Goal: Task Accomplishment & Management: Use online tool/utility

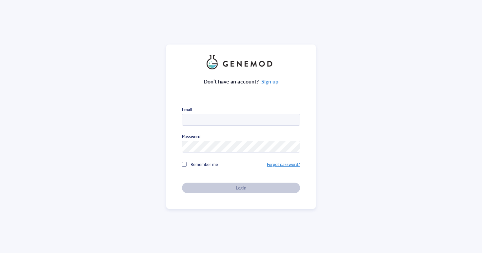
click at [0, 253] on com-1password-button at bounding box center [0, 253] width 0 height 0
type input "[EMAIL_ADDRESS][DOMAIN_NAME]"
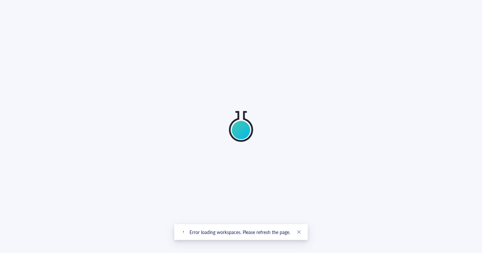
click at [225, 187] on div at bounding box center [241, 126] width 482 height 253
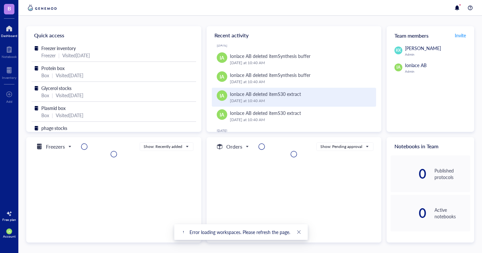
scroll to position [7, 0]
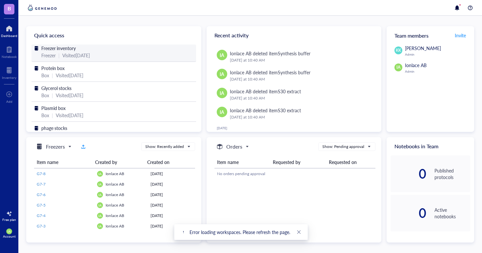
click at [90, 56] on div "Visited [DATE]" at bounding box center [76, 55] width 28 height 7
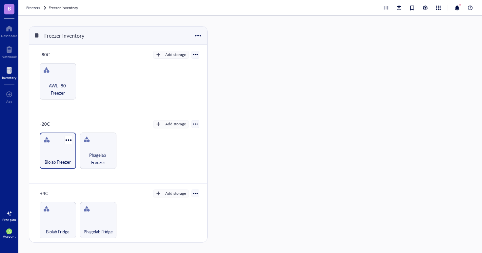
click at [61, 165] on div "Biolab Freezer" at bounding box center [58, 151] width 36 height 36
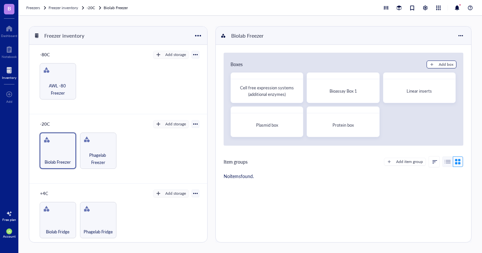
click at [431, 65] on div "button" at bounding box center [431, 64] width 5 height 5
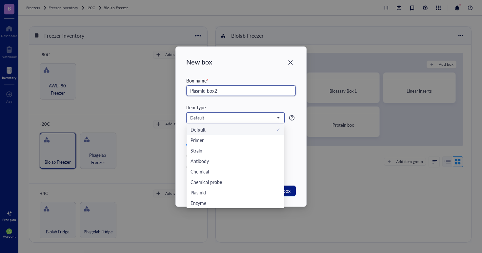
click at [211, 116] on span "Default" at bounding box center [234, 118] width 89 height 6
type input "Plasmid box2"
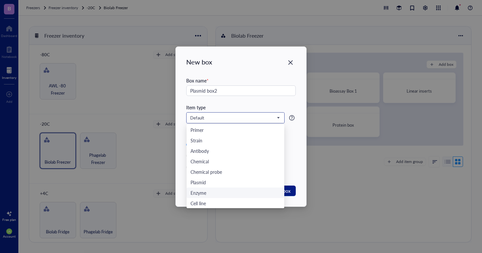
scroll to position [15, 0]
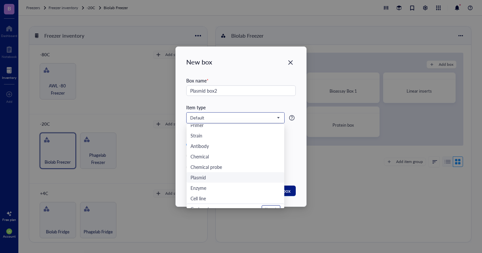
click at [223, 178] on div "Plasmid" at bounding box center [235, 177] width 90 height 7
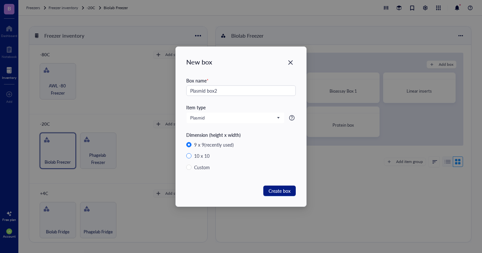
click at [198, 154] on div "10 x 10" at bounding box center [201, 155] width 15 height 7
click at [191, 154] on input "10 x 10" at bounding box center [188, 155] width 5 height 5
radio input "true"
radio input "false"
click at [280, 188] on span "Create box" at bounding box center [279, 190] width 22 height 7
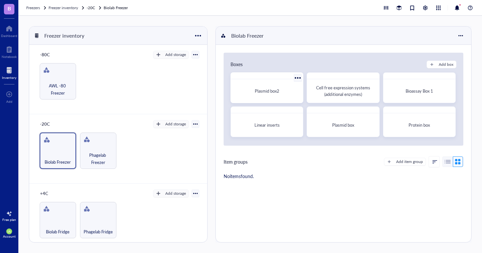
click at [280, 94] on div "Plasmid box2" at bounding box center [267, 91] width 62 height 7
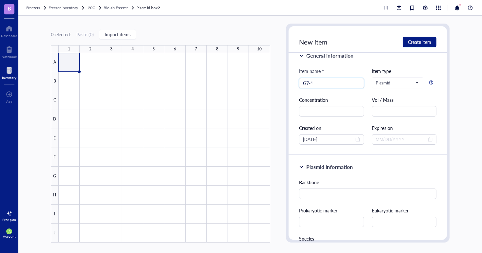
scroll to position [10, 0]
type input "G7-1"
click at [326, 112] on input "text" at bounding box center [331, 111] width 65 height 10
type input "1"
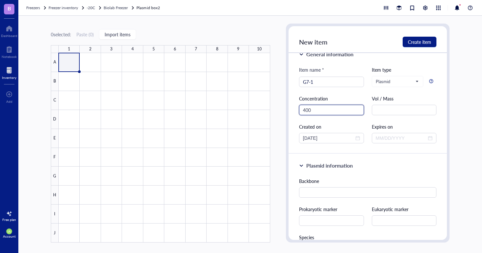
scroll to position [11, 0]
paste input "ng/ul"
type input "400 ng/ul"
click at [351, 122] on div "Item name * G7-1 Item type Plasmid Concentration 400 ng/ul Vol / Mass Created o…" at bounding box center [368, 104] width 138 height 77
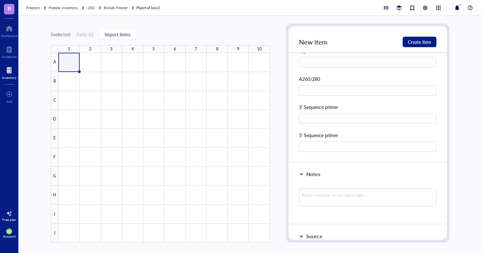
scroll to position [0, 0]
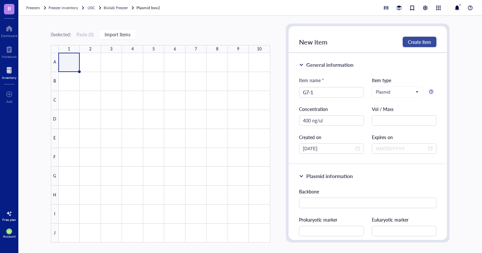
click at [413, 44] on span "Create item" at bounding box center [419, 41] width 23 height 5
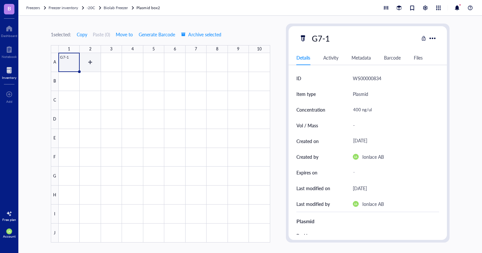
click at [96, 64] on div at bounding box center [164, 148] width 211 height 190
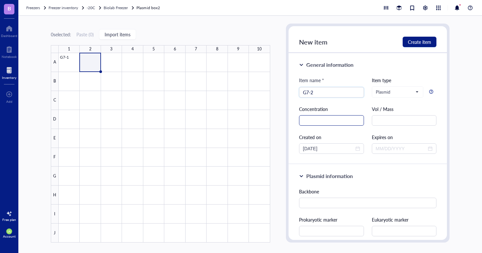
type input "G7-2"
click at [330, 123] on input "text" at bounding box center [331, 120] width 65 height 10
paste input "ng/ul"
type input "400 ng/ul"
click at [423, 41] on span "Create item" at bounding box center [419, 41] width 23 height 5
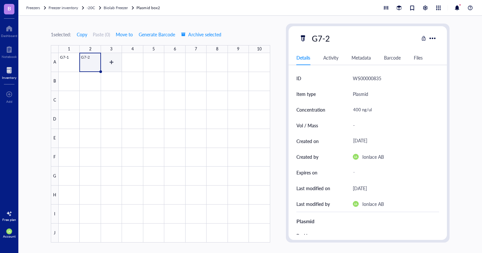
click at [112, 58] on div at bounding box center [164, 148] width 211 height 190
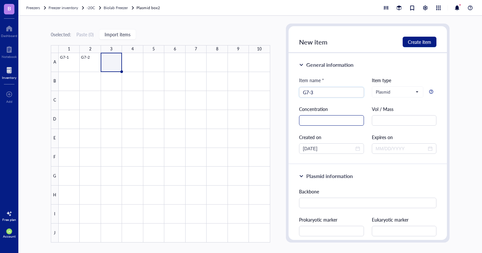
type input "G7-3"
click at [336, 122] on input "text" at bounding box center [331, 120] width 65 height 10
paste input "ng/ul"
drag, startPoint x: 329, startPoint y: 118, endPoint x: 295, endPoint y: 122, distance: 34.3
click at [295, 122] on div "General information Item name * G7-3 Item type Plasmid Concentration 400 ng/ul …" at bounding box center [367, 108] width 159 height 111
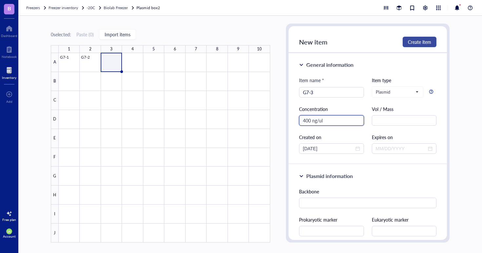
type input "400 ng/ul"
click at [422, 45] on span "Create item" at bounding box center [419, 41] width 23 height 5
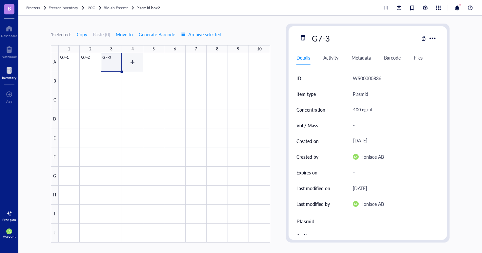
click at [138, 63] on div at bounding box center [164, 148] width 211 height 190
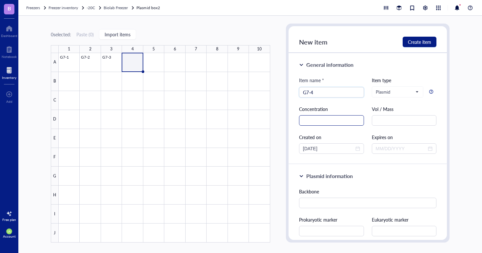
type input "G7-4"
click at [326, 118] on input "text" at bounding box center [331, 120] width 65 height 10
paste input "400 ng/ul"
type input "400 ng/ul"
click at [427, 42] on span "Create item" at bounding box center [419, 41] width 23 height 5
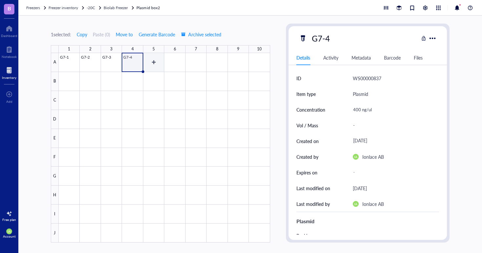
click at [154, 60] on div at bounding box center [164, 148] width 211 height 190
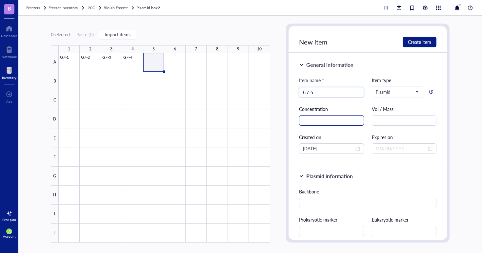
type input "G7-5"
click at [310, 116] on input "text" at bounding box center [331, 120] width 65 height 10
paste input "400 ng/ul"
type input "400 ng/ul"
click at [408, 43] on span "Create item" at bounding box center [419, 41] width 23 height 5
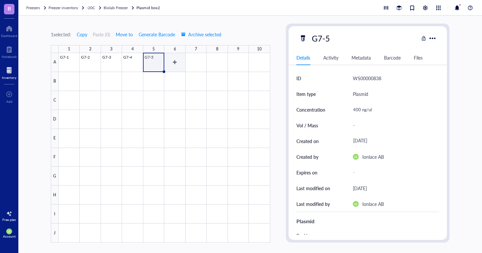
click at [175, 61] on div at bounding box center [164, 148] width 211 height 190
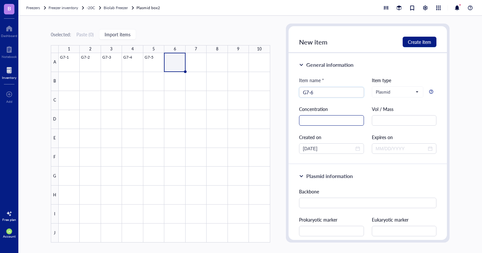
type input "G7-6"
click at [337, 118] on input "text" at bounding box center [331, 120] width 65 height 10
paste input "400 ng/ul"
type input "400 ng/ul"
click at [408, 41] on span "Create item" at bounding box center [419, 41] width 23 height 5
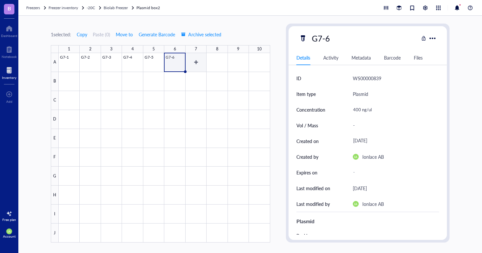
click at [198, 60] on div at bounding box center [164, 148] width 211 height 190
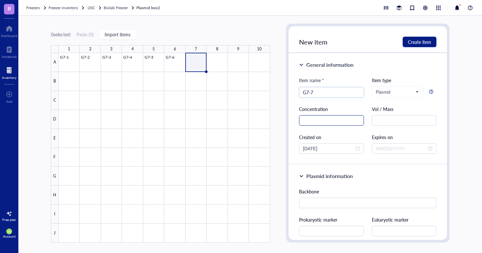
type input "G7-7"
click at [313, 124] on input "text" at bounding box center [331, 120] width 65 height 10
paste input "400 ng/ul"
type input "400 ng/ul"
click at [420, 40] on span "Create item" at bounding box center [419, 41] width 23 height 5
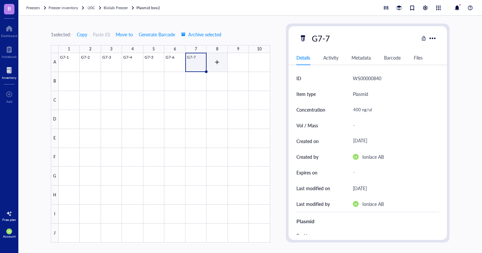
click at [216, 59] on div at bounding box center [164, 148] width 211 height 190
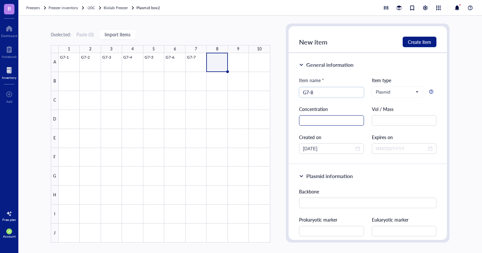
type input "G7-8"
click at [337, 119] on input "text" at bounding box center [331, 120] width 65 height 10
paste input "400 ng/ul"
type input "400 ng/ul"
click at [409, 41] on span "Create item" at bounding box center [419, 41] width 23 height 5
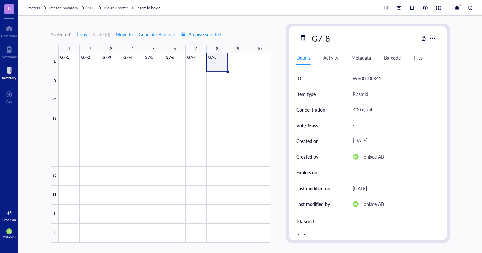
click at [259, 29] on div "1 selected: Copy Paste ( 0 ) Move to Generate Barcode Archive selected 1 2 3 4 …" at bounding box center [160, 133] width 219 height 219
